Goal: Task Accomplishment & Management: Manage account settings

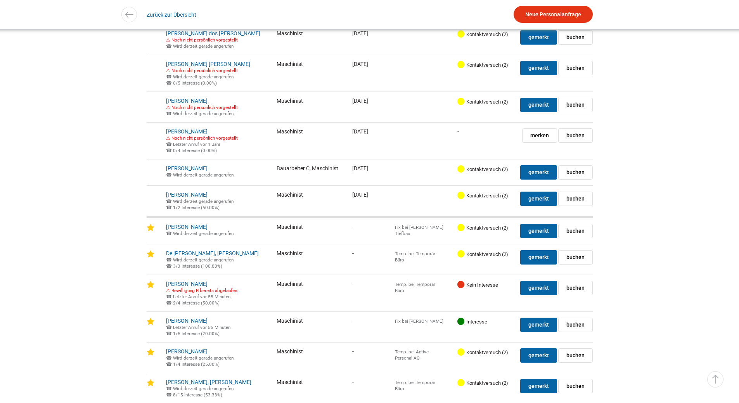
scroll to position [1962, 0]
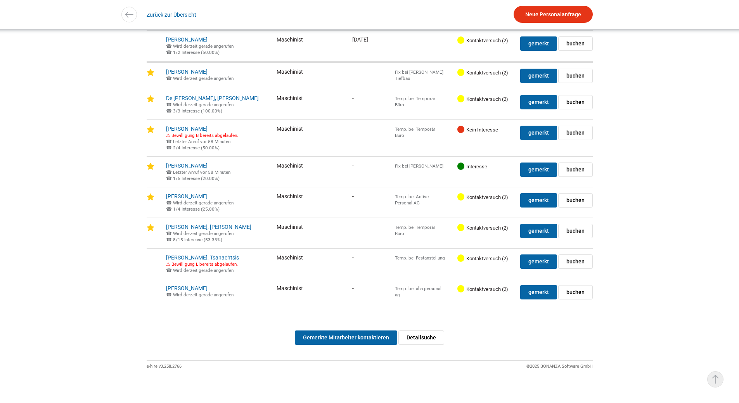
click at [716, 376] on link "▵ Nach oben" at bounding box center [715, 379] width 16 height 16
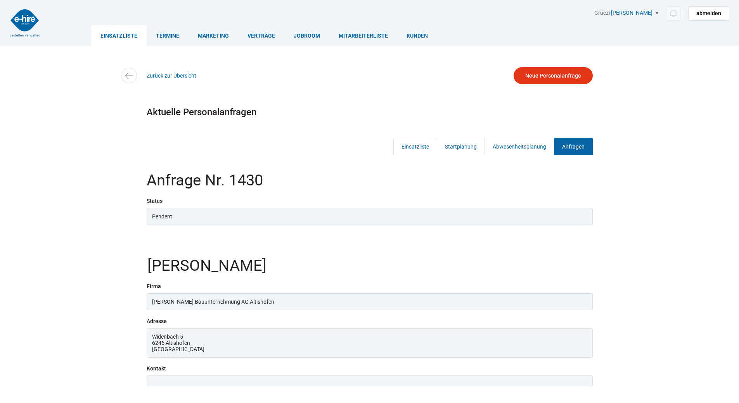
click at [578, 148] on link "Anfragen" at bounding box center [573, 146] width 39 height 17
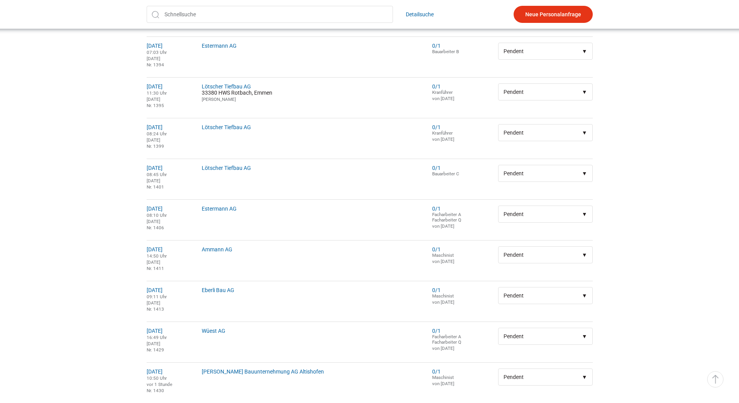
scroll to position [386, 0]
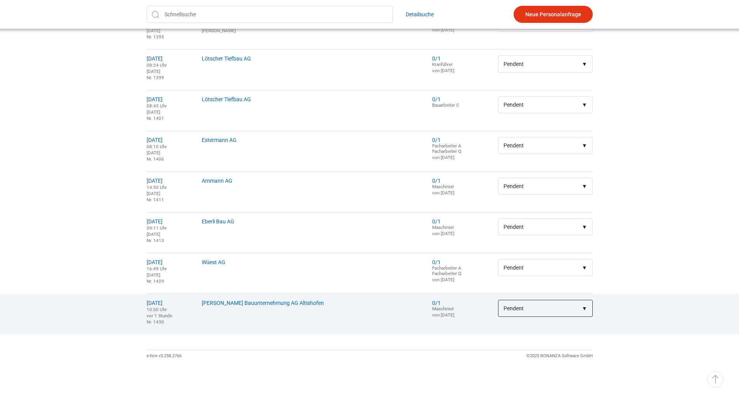
click at [580, 305] on select"] "Pendent > Gesendet > Weitergeleitet > Erledigt > Gelöscht" at bounding box center [545, 308] width 94 height 17
select select"] "Erledigt"
click at [498, 300] on select"] "Pendent > Gesendet > Weitergeleitet > Erledigt > Gelöscht" at bounding box center [545, 308] width 94 height 17
